Goal: Check status: Check status

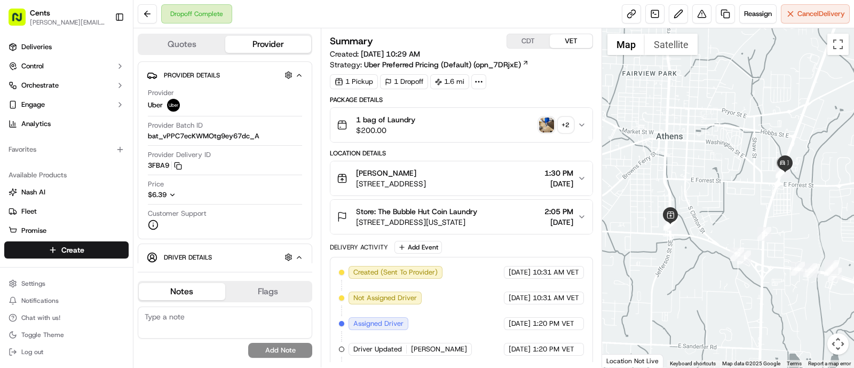
click at [552, 123] on img "button" at bounding box center [546, 124] width 15 height 15
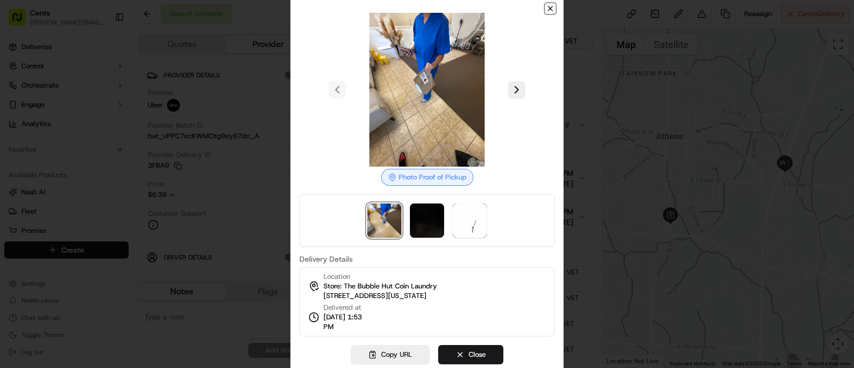
click at [552, 9] on icon "button" at bounding box center [550, 8] width 9 height 9
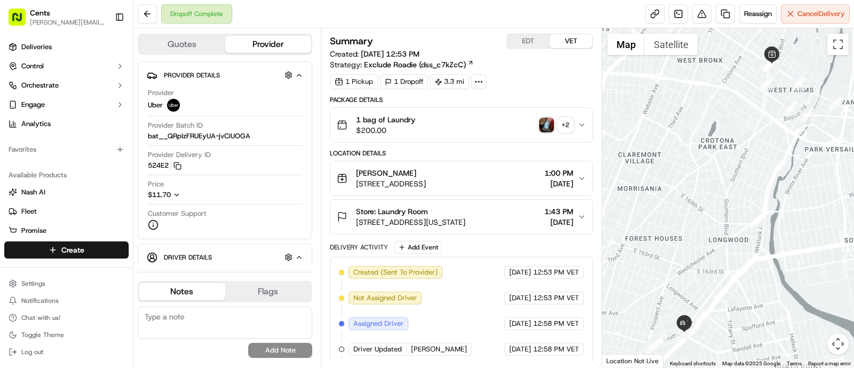
click at [414, 225] on span "[STREET_ADDRESS][US_STATE]" at bounding box center [410, 222] width 109 height 11
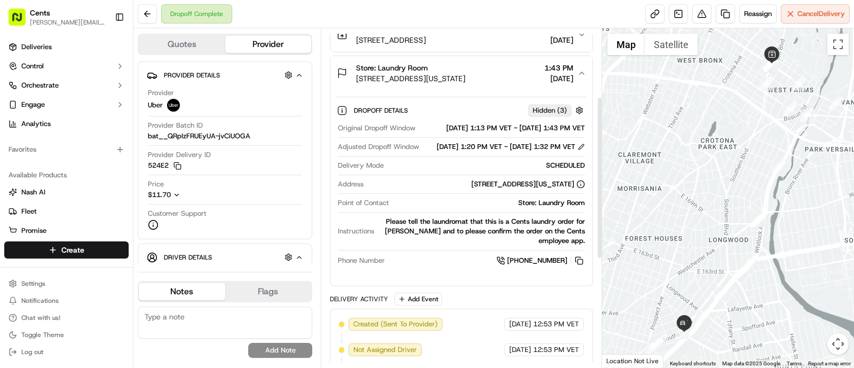
scroll to position [144, 0]
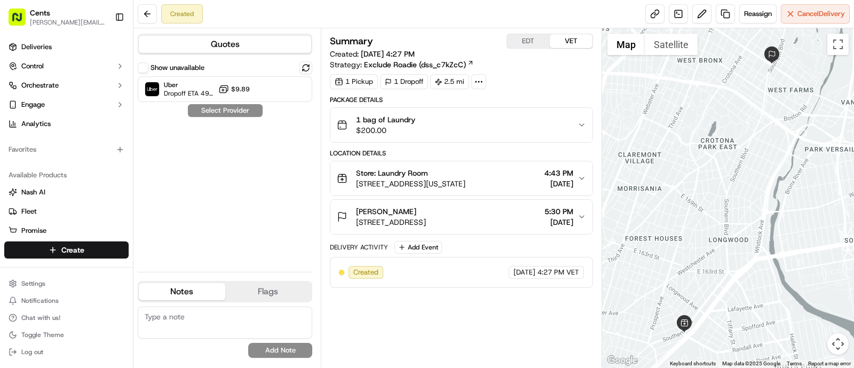
click at [585, 217] on icon "button" at bounding box center [582, 216] width 9 height 9
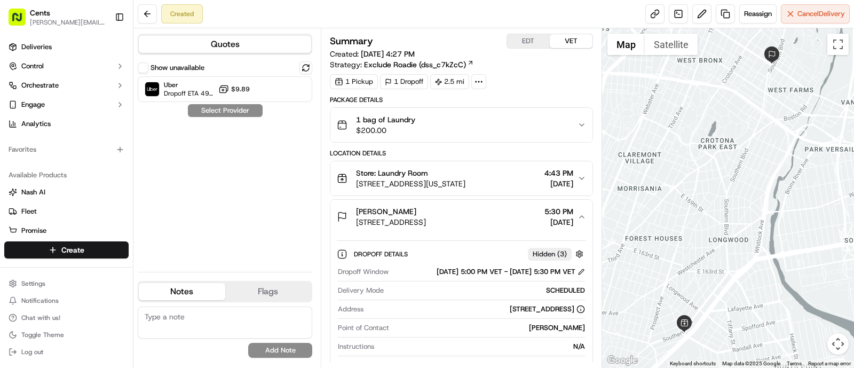
click at [426, 217] on span "2111 Southern Boulevard, #9h, Bronx County, NY 10460, US" at bounding box center [391, 222] width 70 height 11
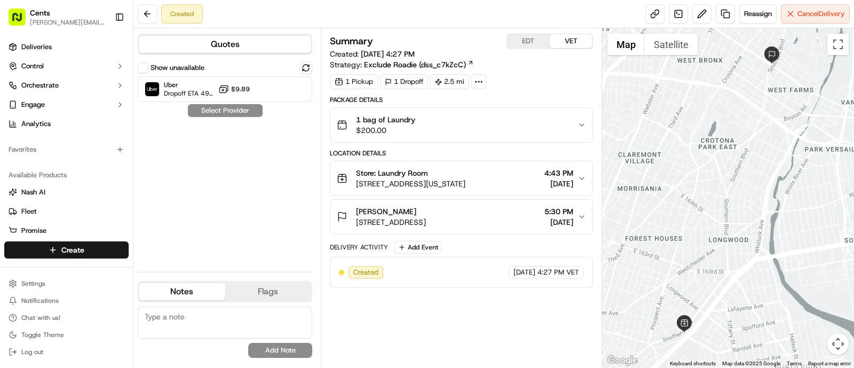
click at [581, 216] on icon "button" at bounding box center [582, 217] width 4 height 2
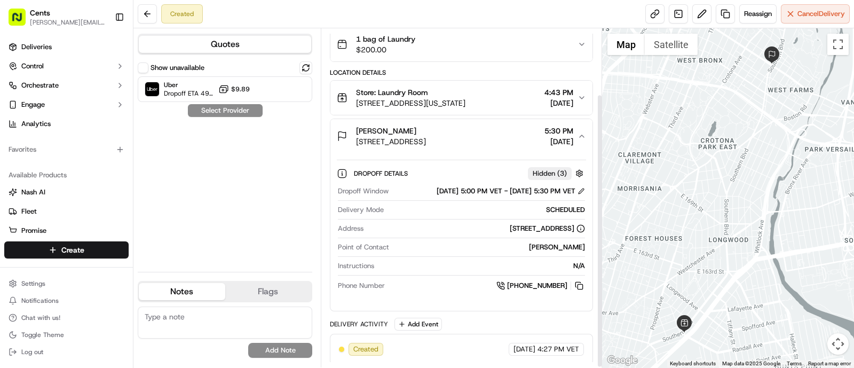
scroll to position [81, 0]
